Goal: Task Accomplishment & Management: Use online tool/utility

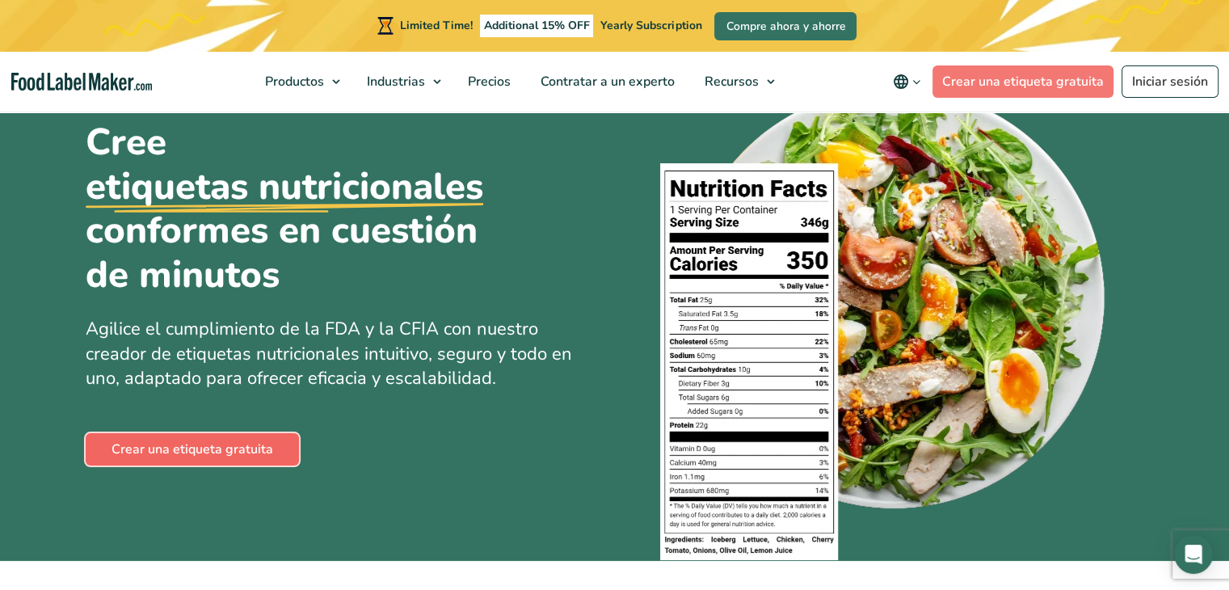
click at [223, 450] on link "Crear una etiqueta gratuita" at bounding box center [192, 449] width 213 height 32
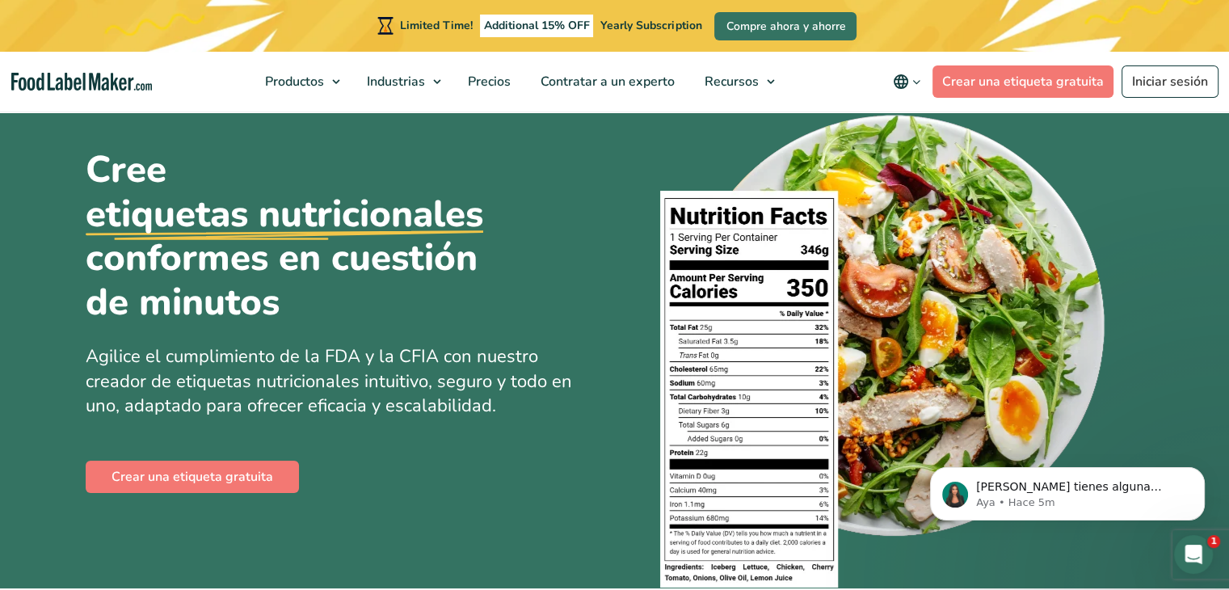
scroll to position [81, 0]
